Goal: Task Accomplishment & Management: Complete application form

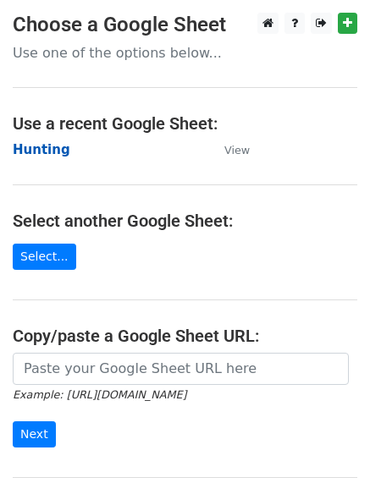
click at [16, 146] on strong "Hunting" at bounding box center [42, 149] width 58 height 15
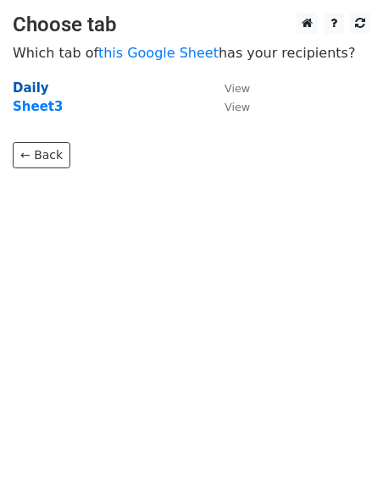
click at [28, 88] on strong "Daily" at bounding box center [31, 87] width 36 height 15
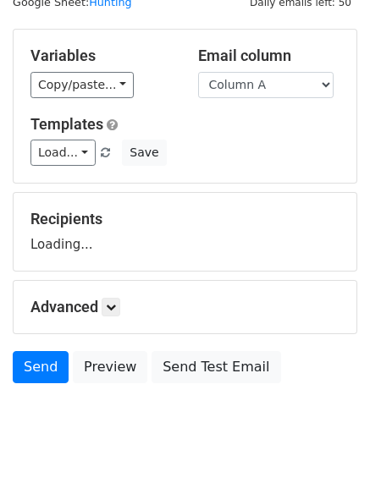
scroll to position [96, 0]
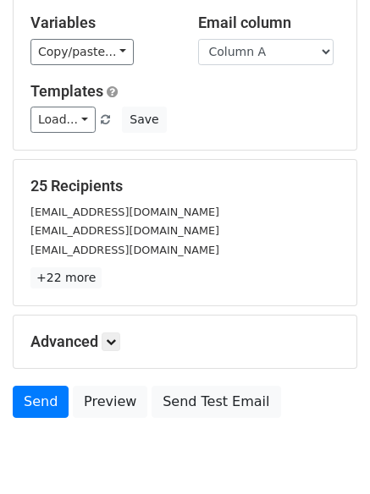
click at [112, 328] on div "Advanced Tracking Track Opens UTM Codes Track Clicks Filters Only include sprea…" at bounding box center [185, 342] width 343 height 52
click at [112, 333] on link at bounding box center [111, 342] width 19 height 19
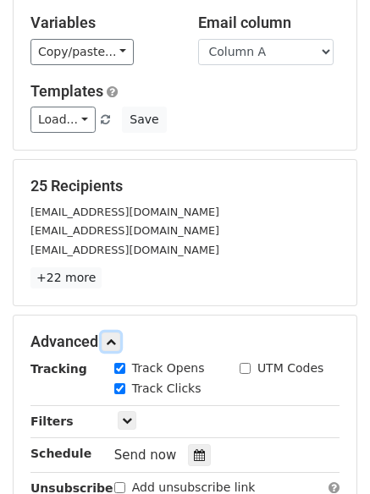
scroll to position [329, 0]
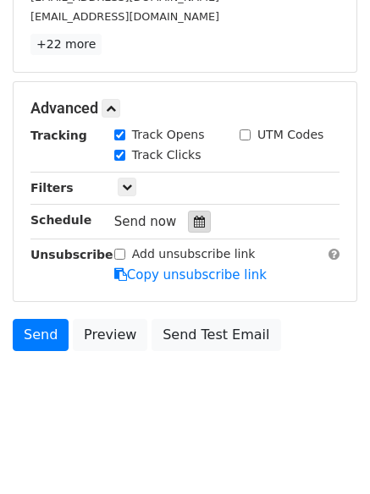
click at [188, 221] on div at bounding box center [199, 222] width 23 height 22
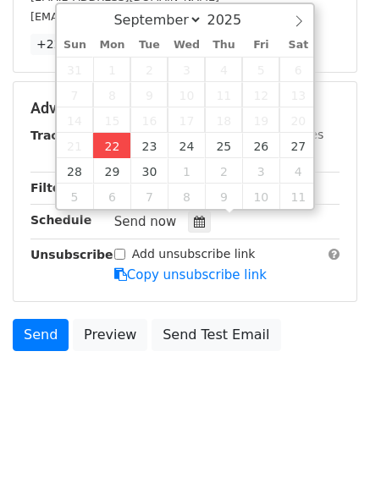
type input "2025-09-22 12:00"
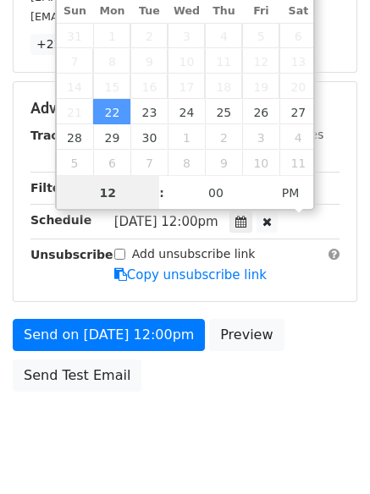
scroll to position [1, 0]
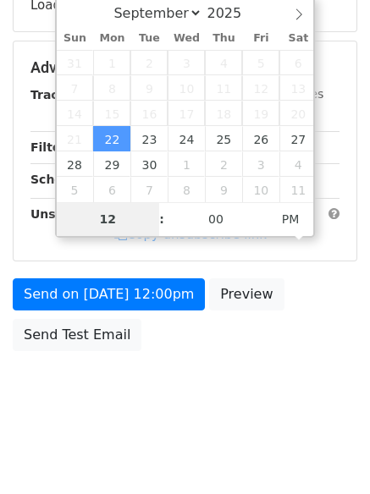
type input "4"
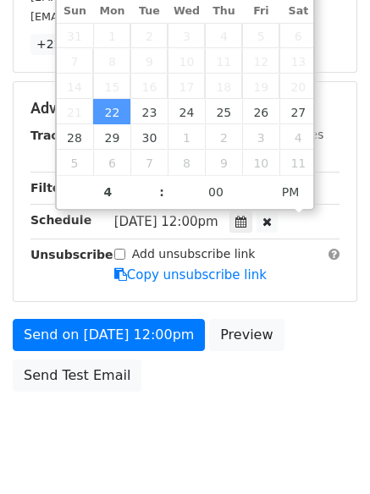
type input "2025-09-22 16:00"
click at [168, 422] on body "New Campaign Daily emails left: 50 Google Sheet: Hunting Variables Copy/paste..…" at bounding box center [185, 75] width 370 height 785
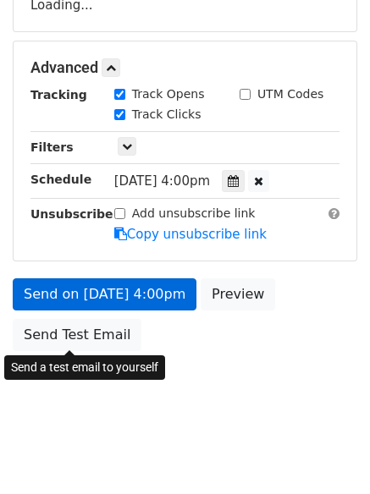
scroll to position [370, 0]
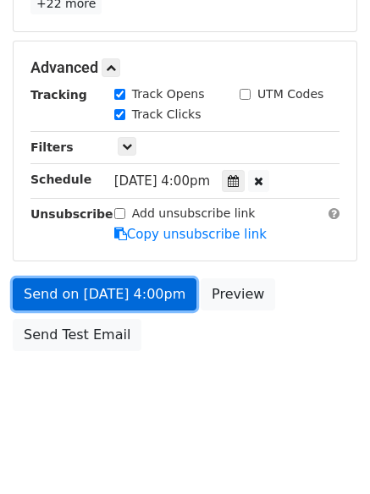
click at [100, 289] on link "Send on Sep 22 at 4:00pm" at bounding box center [105, 294] width 184 height 32
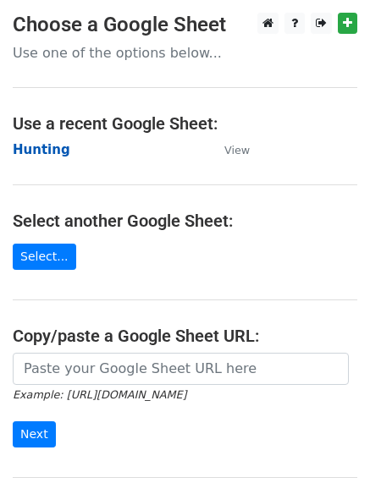
click at [27, 152] on strong "Hunting" at bounding box center [42, 149] width 58 height 15
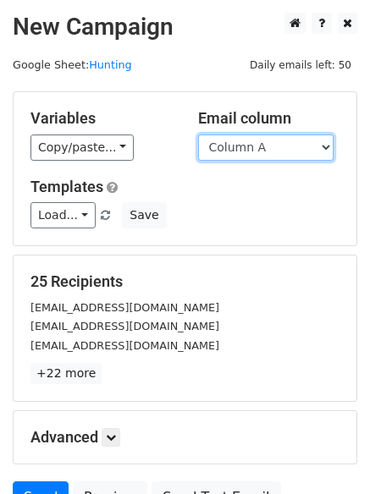
click at [254, 155] on select "Column A Column B Column C Column D Column E Column F" at bounding box center [265, 148] width 135 height 26
select select "Column B"
click at [198, 135] on select "Column A Column B Column C Column D Column E Column F" at bounding box center [265, 148] width 135 height 26
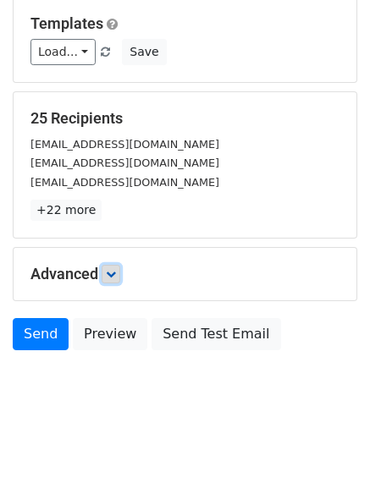
click at [107, 278] on link at bounding box center [111, 274] width 19 height 19
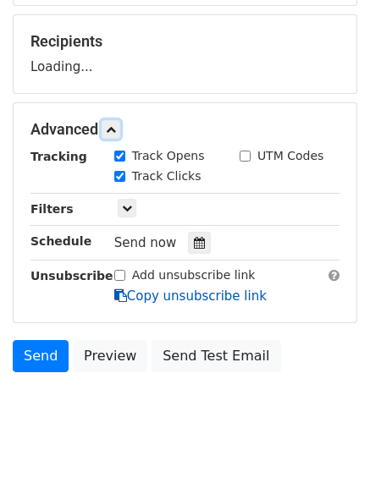
scroll to position [242, 0]
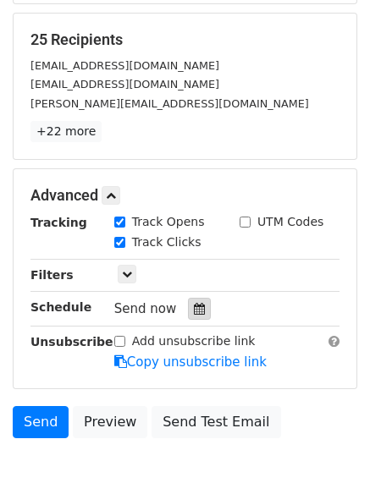
click at [201, 306] on div at bounding box center [199, 309] width 23 height 22
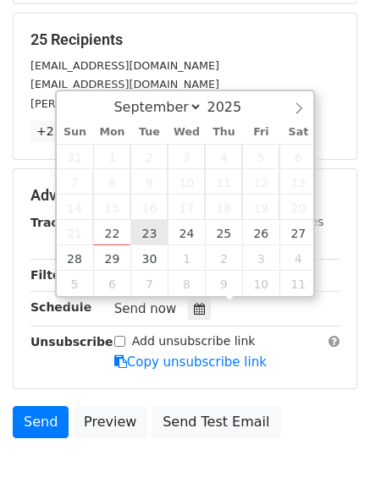
type input "2025-09-23 12:00"
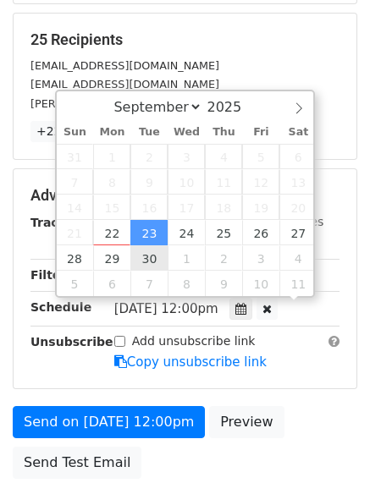
scroll to position [1, 0]
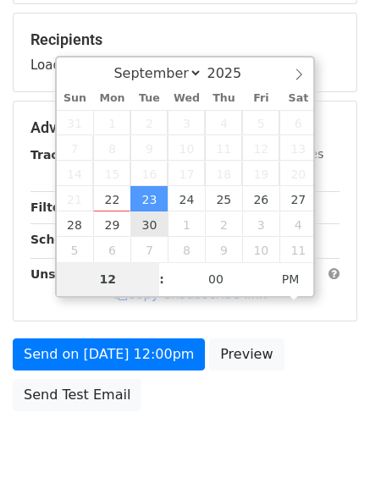
type input "5"
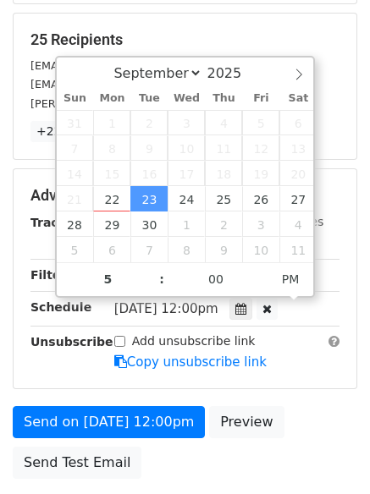
type input "2025-09-23 17:00"
click at [108, 389] on div "Advanced Tracking Track Opens UTM Codes Track Clicks Filters Only include sprea…" at bounding box center [185, 278] width 345 height 221
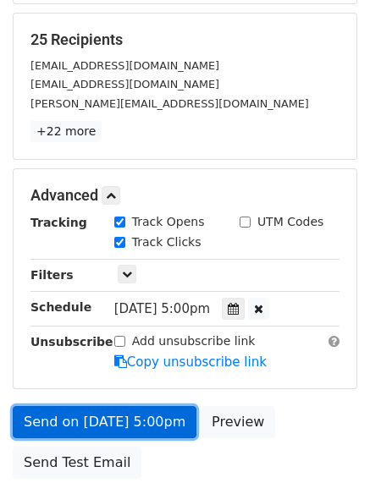
click at [114, 408] on link "Send on Sep 23 at 5:00pm" at bounding box center [105, 422] width 184 height 32
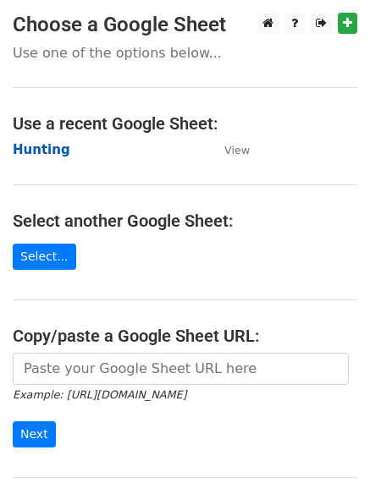
click at [54, 153] on strong "Hunting" at bounding box center [42, 149] width 58 height 15
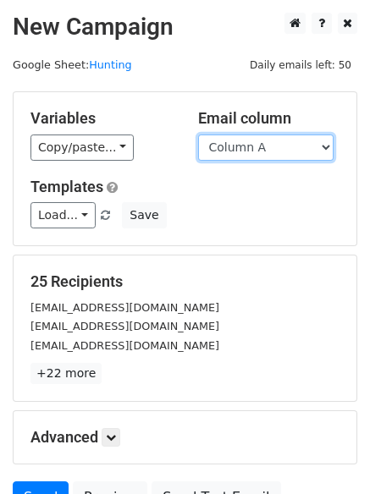
click at [252, 150] on select "Column A Column B Column C Column D Column E Column F" at bounding box center [265, 148] width 135 height 26
select select "Column C"
click at [198, 135] on select "Column A Column B Column C Column D Column E Column F" at bounding box center [265, 148] width 135 height 26
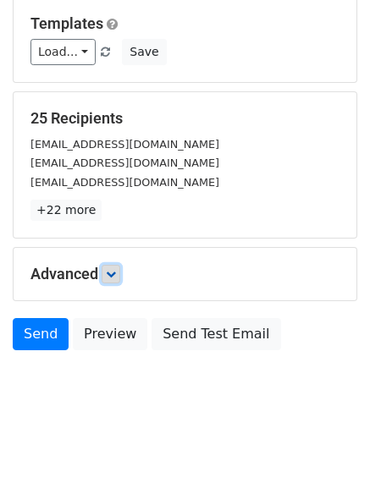
click at [116, 278] on icon at bounding box center [111, 274] width 10 height 10
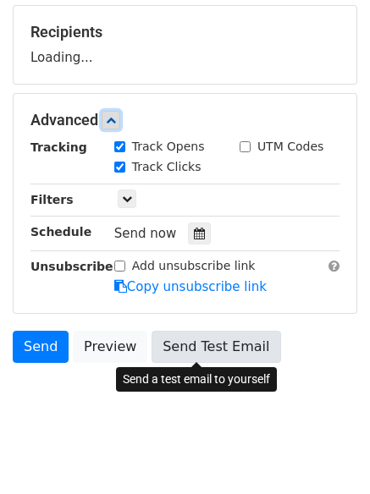
scroll to position [251, 0]
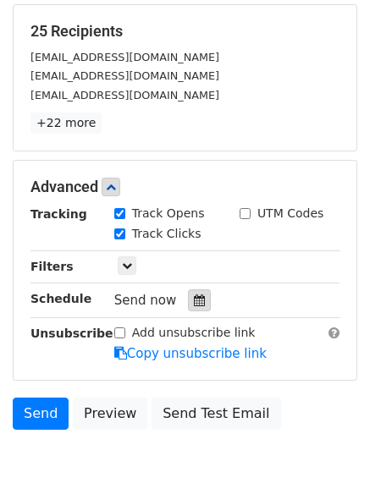
click at [198, 308] on div at bounding box center [199, 300] width 23 height 22
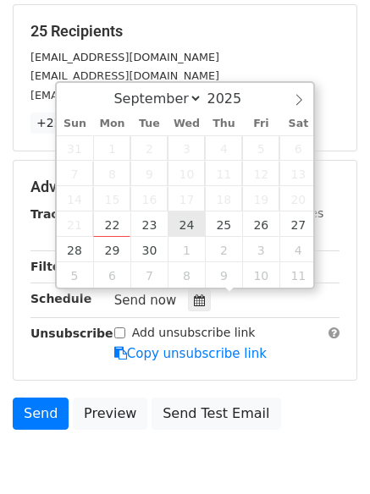
type input "2025-09-24 12:00"
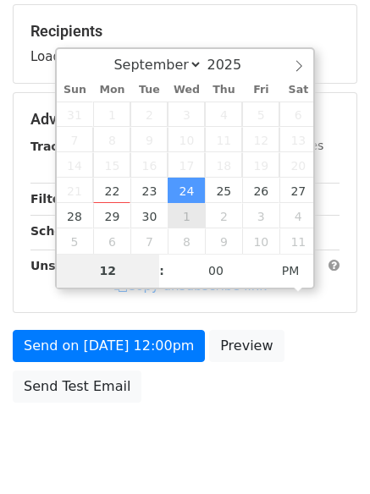
type input "6"
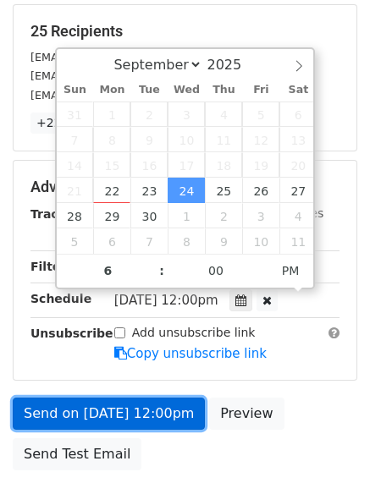
type input "2025-09-24 18:00"
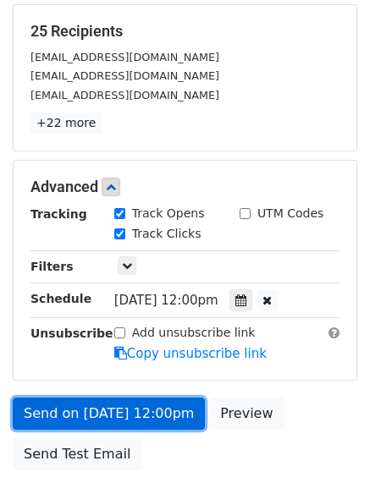
click at [123, 413] on link "Send on Sep 24 at 12:00pm" at bounding box center [109, 414] width 192 height 32
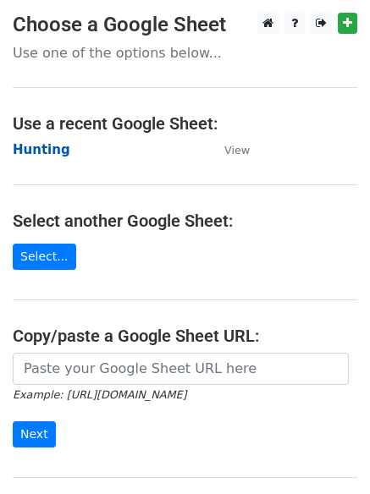
click at [20, 142] on strong "Hunting" at bounding box center [42, 149] width 58 height 15
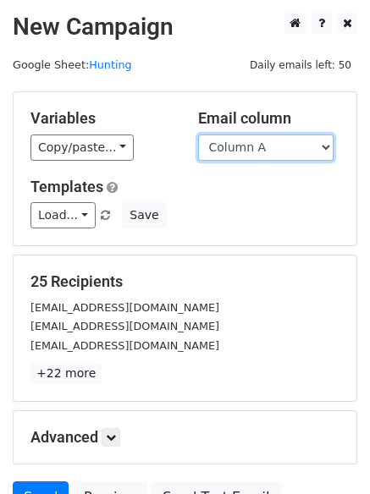
click at [267, 153] on select "Column A Column B Column C Column D Column E Column F" at bounding box center [265, 148] width 135 height 26
select select "Column D"
click at [198, 135] on select "Column A Column B Column C Column D Column E Column F" at bounding box center [265, 148] width 135 height 26
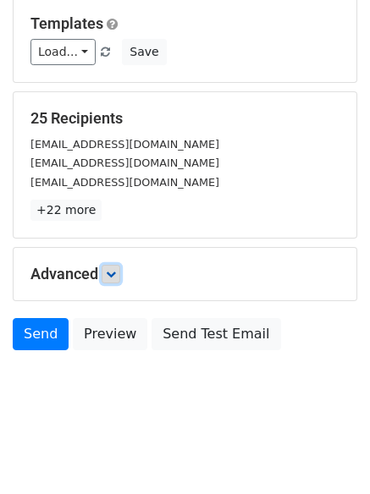
click at [110, 281] on link at bounding box center [111, 274] width 19 height 19
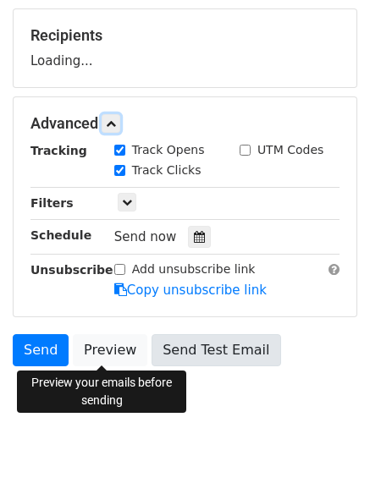
scroll to position [258, 0]
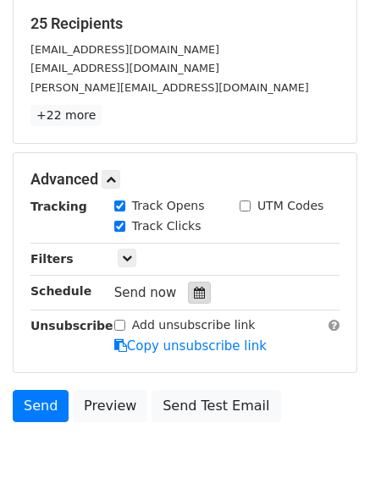
click at [195, 285] on div at bounding box center [199, 293] width 23 height 22
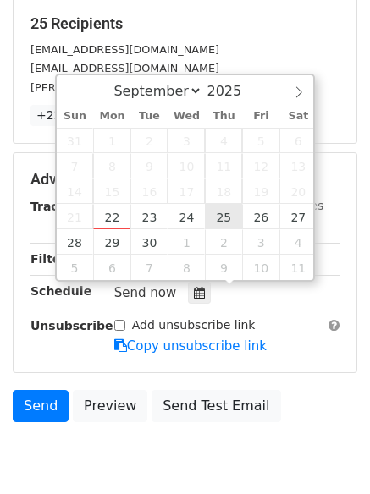
type input "[DATE] 12:00"
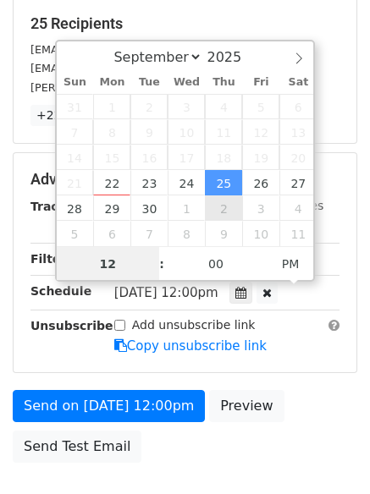
scroll to position [1, 0]
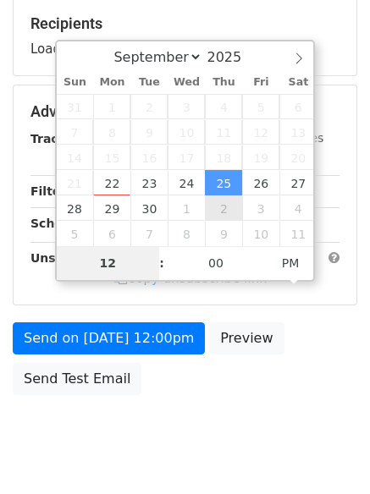
type input "7"
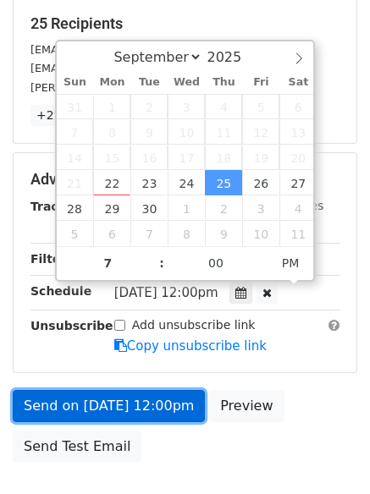
type input "[DATE] 19:00"
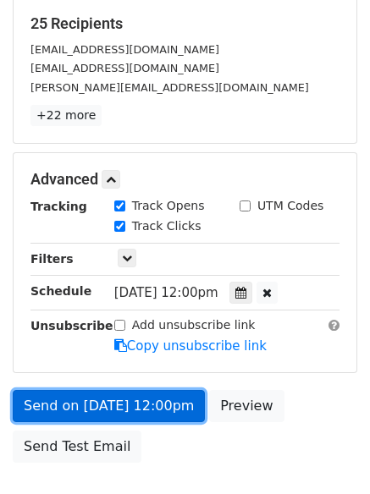
click at [126, 412] on link "Send on [DATE] 12:00pm" at bounding box center [109, 406] width 192 height 32
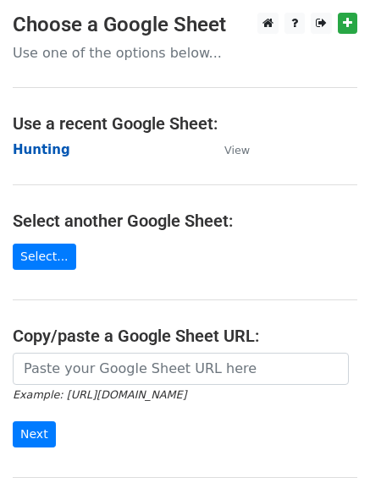
click at [34, 146] on strong "Hunting" at bounding box center [42, 149] width 58 height 15
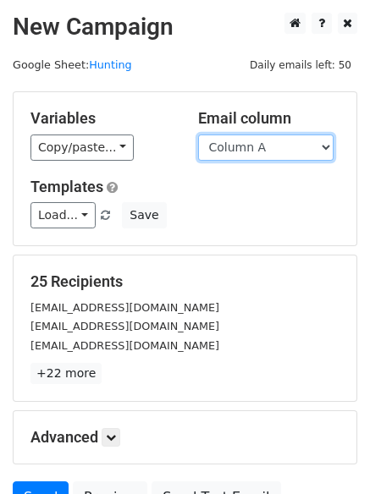
click at [259, 154] on select "Column A Column B Column C Column D Column E Column F" at bounding box center [265, 148] width 135 height 26
select select "Column E"
click at [198, 135] on select "Column A Column B Column C Column D Column E Column F" at bounding box center [265, 148] width 135 height 26
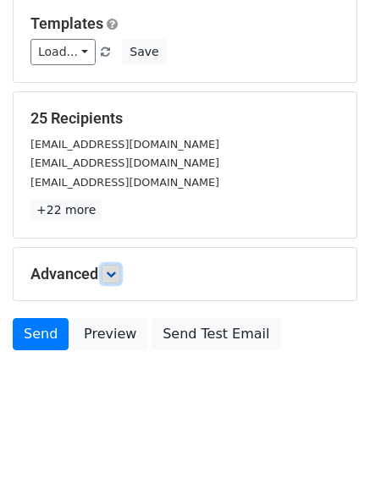
click at [116, 278] on icon at bounding box center [111, 274] width 10 height 10
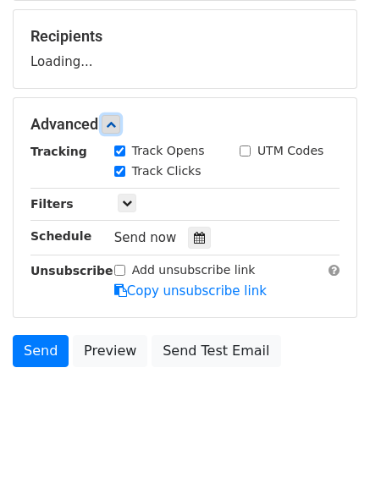
scroll to position [246, 0]
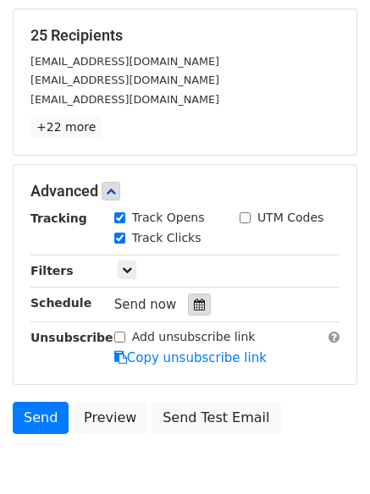
click at [197, 306] on div at bounding box center [199, 305] width 23 height 22
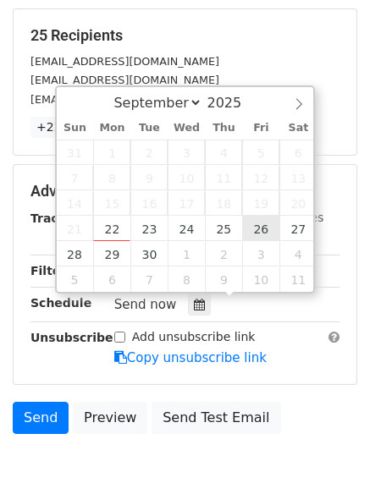
type input "[DATE] 12:00"
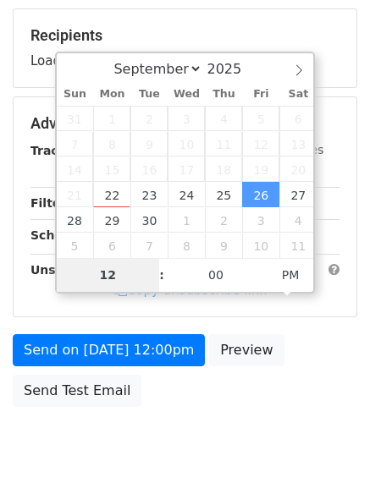
type input "8"
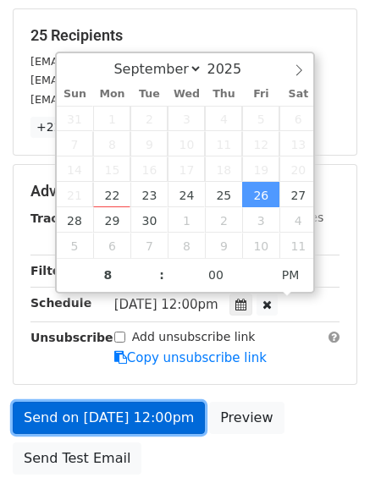
type input "[DATE] 20:00"
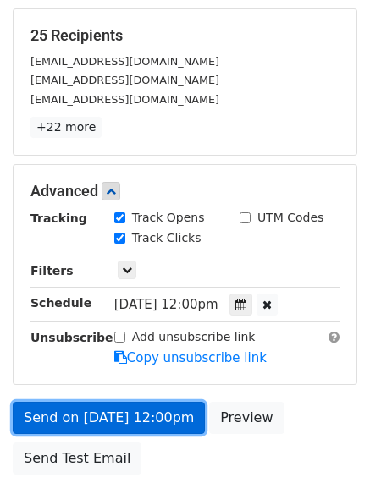
click at [131, 408] on link "Send on [DATE] 12:00pm" at bounding box center [109, 418] width 192 height 32
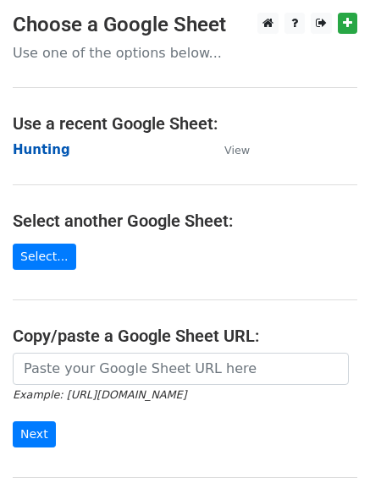
click at [42, 151] on strong "Hunting" at bounding box center [42, 149] width 58 height 15
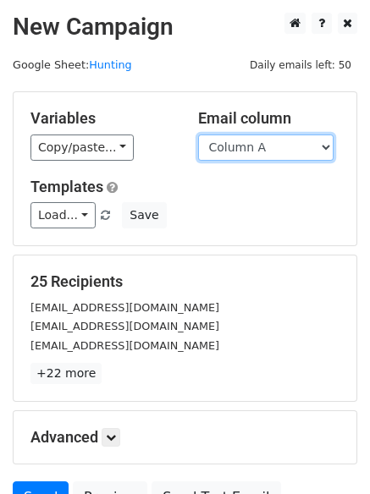
click at [264, 155] on select "Column A Column B Column C Column D Column E Column F" at bounding box center [265, 148] width 135 height 26
select select "Column F"
click at [198, 135] on select "Column A Column B Column C Column D Column E Column F" at bounding box center [265, 148] width 135 height 26
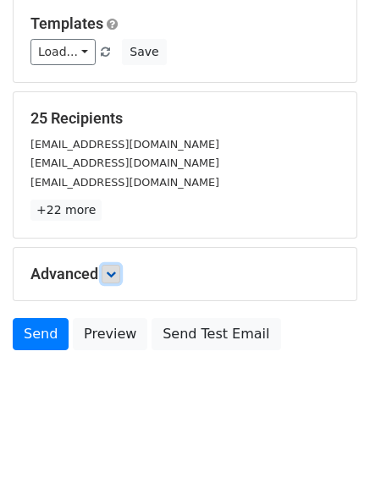
click at [116, 275] on icon at bounding box center [111, 274] width 10 height 10
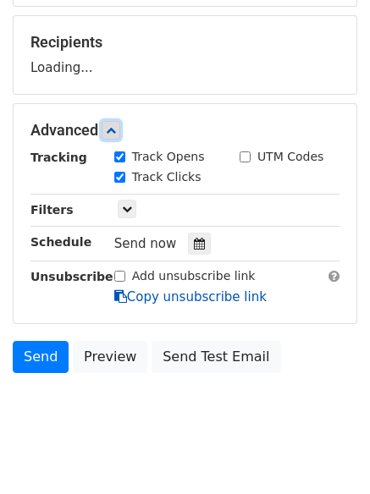
scroll to position [251, 0]
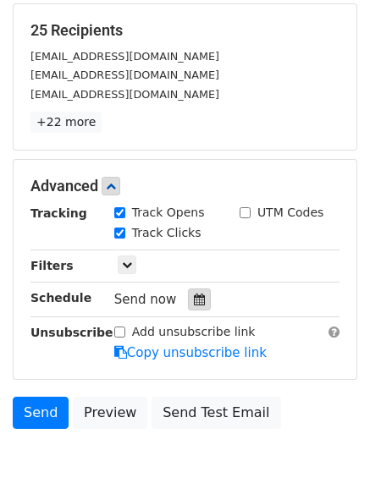
click at [194, 296] on icon at bounding box center [199, 300] width 11 height 12
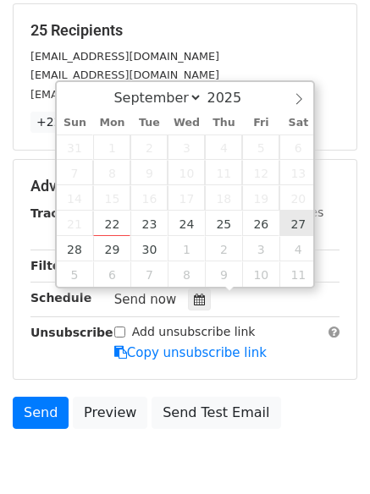
type input "[DATE] 12:00"
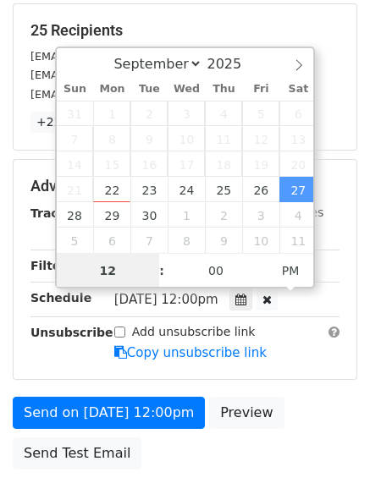
scroll to position [1, 0]
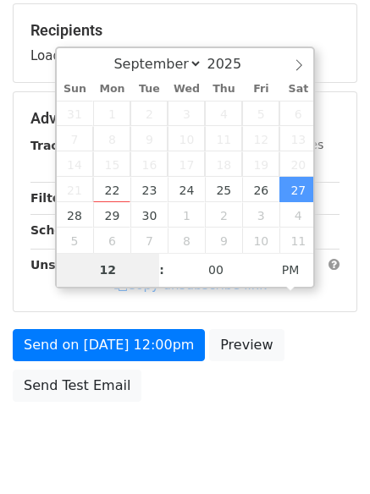
type input "9"
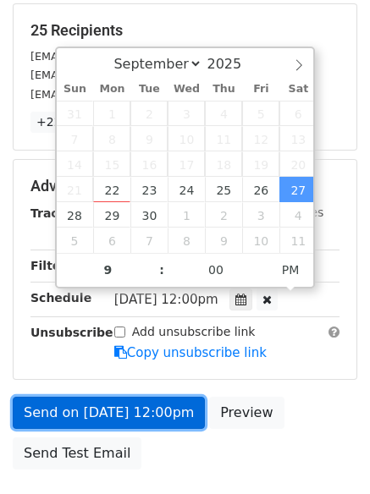
type input "[DATE] 21:00"
click at [132, 415] on link "Send on [DATE] 12:00pm" at bounding box center [109, 413] width 192 height 32
